Goal: Transaction & Acquisition: Purchase product/service

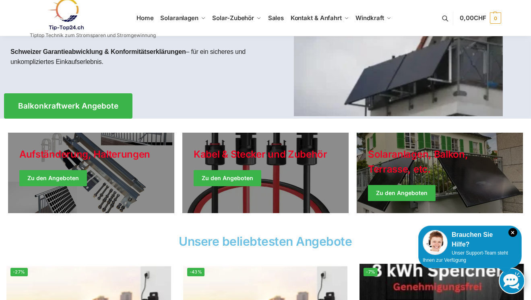
scroll to position [101, 0]
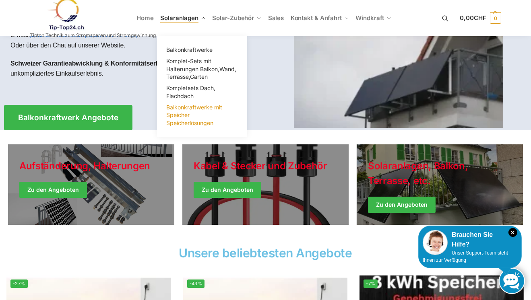
click at [180, 109] on span "Balkonkraftwerke mit Speicher Speicherlösungen" at bounding box center [194, 115] width 56 height 23
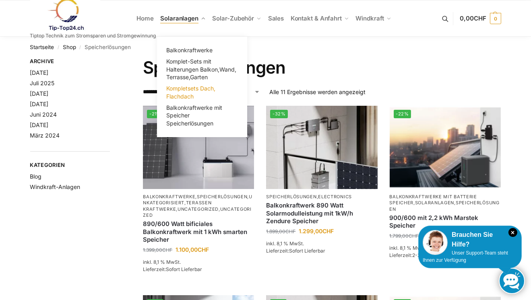
click at [180, 87] on span "Kompletsets Dach, Flachdach" at bounding box center [190, 92] width 49 height 15
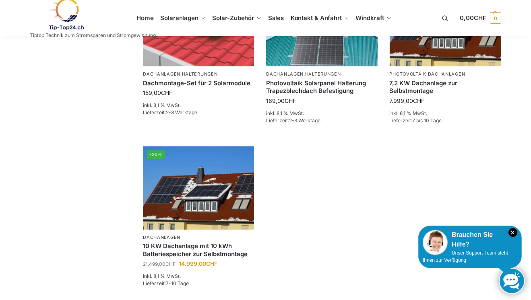
scroll to position [256, 0]
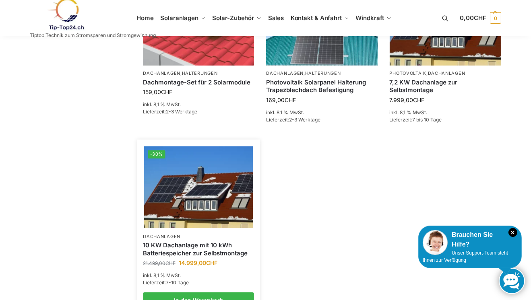
click at [180, 179] on img at bounding box center [198, 187] width 109 height 82
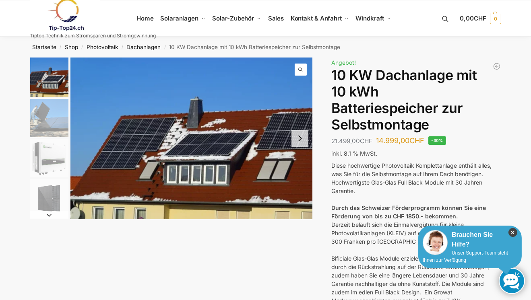
click at [510, 235] on icon "×" at bounding box center [512, 232] width 9 height 9
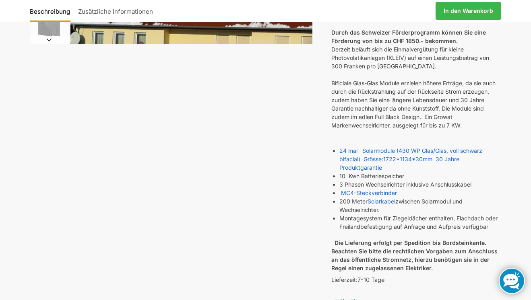
scroll to position [241, 0]
